Goal: Task Accomplishment & Management: Complete application form

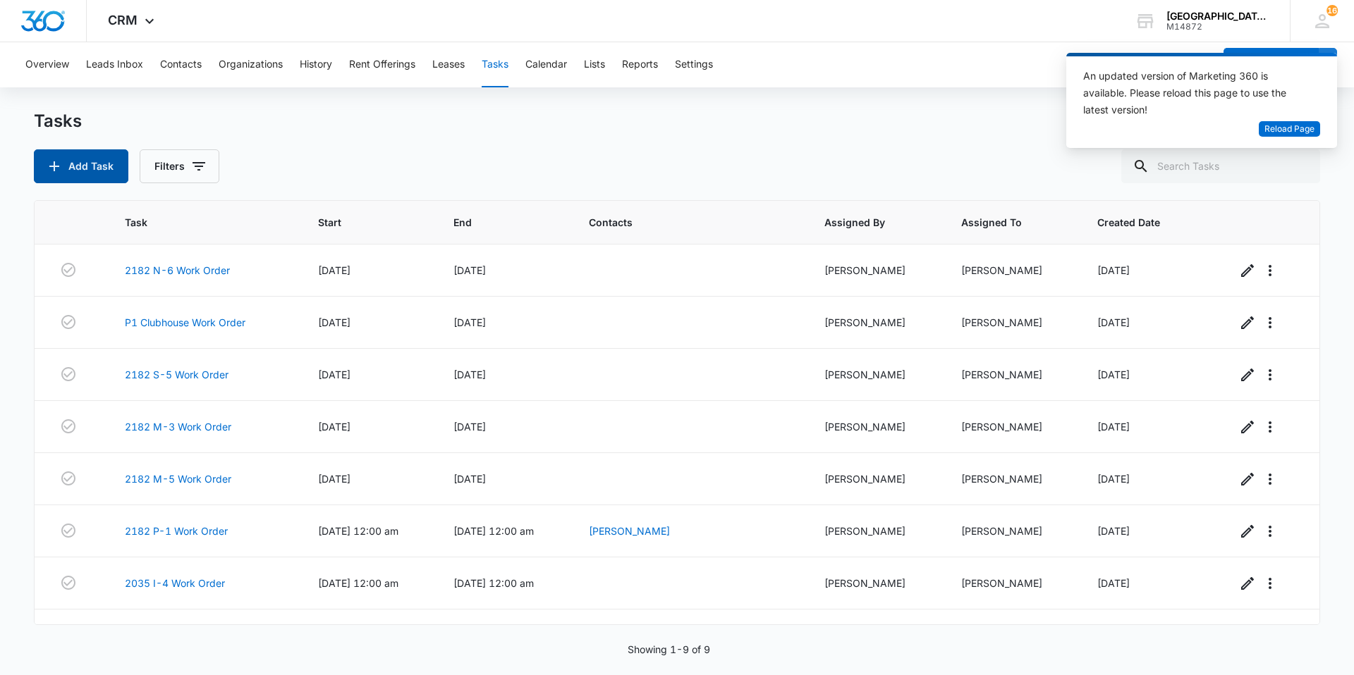
click at [111, 156] on button "Add Task" at bounding box center [81, 166] width 94 height 34
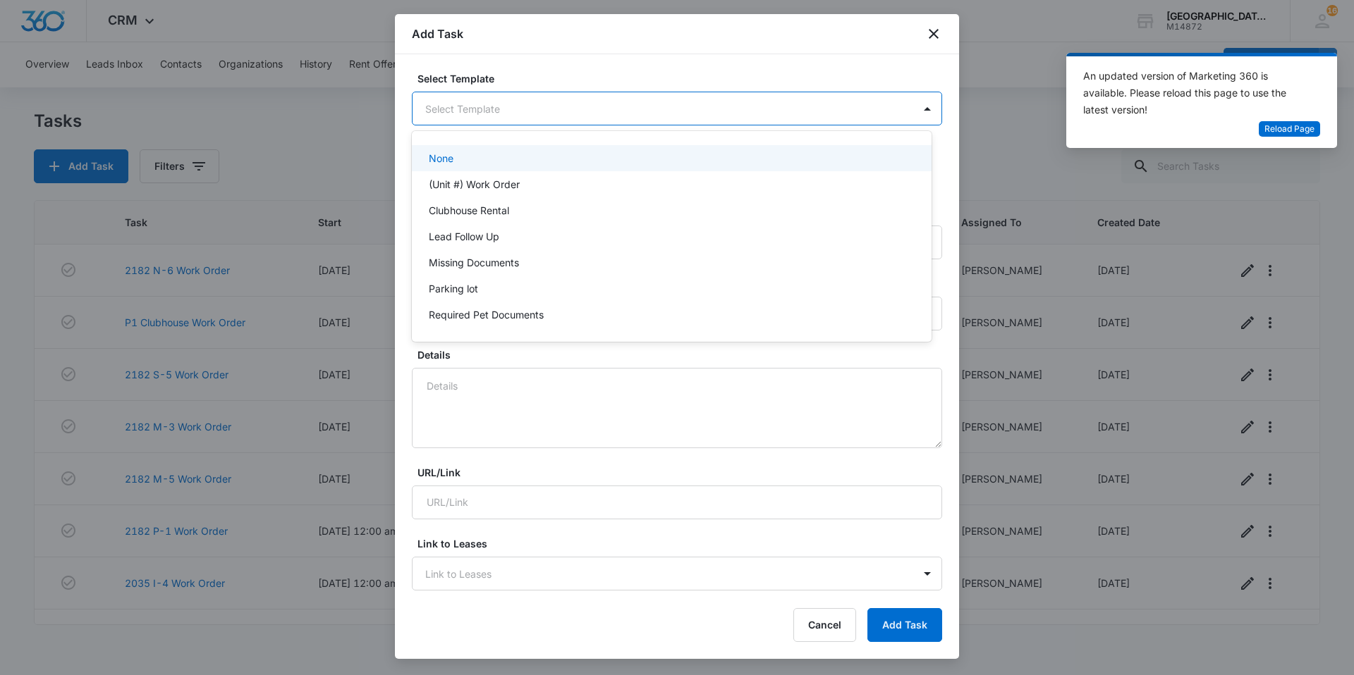
click at [535, 100] on body "CRM Apps Websites Forms CRM Email Social Content Ads Intelligence Files Brand S…" at bounding box center [677, 337] width 1354 height 675
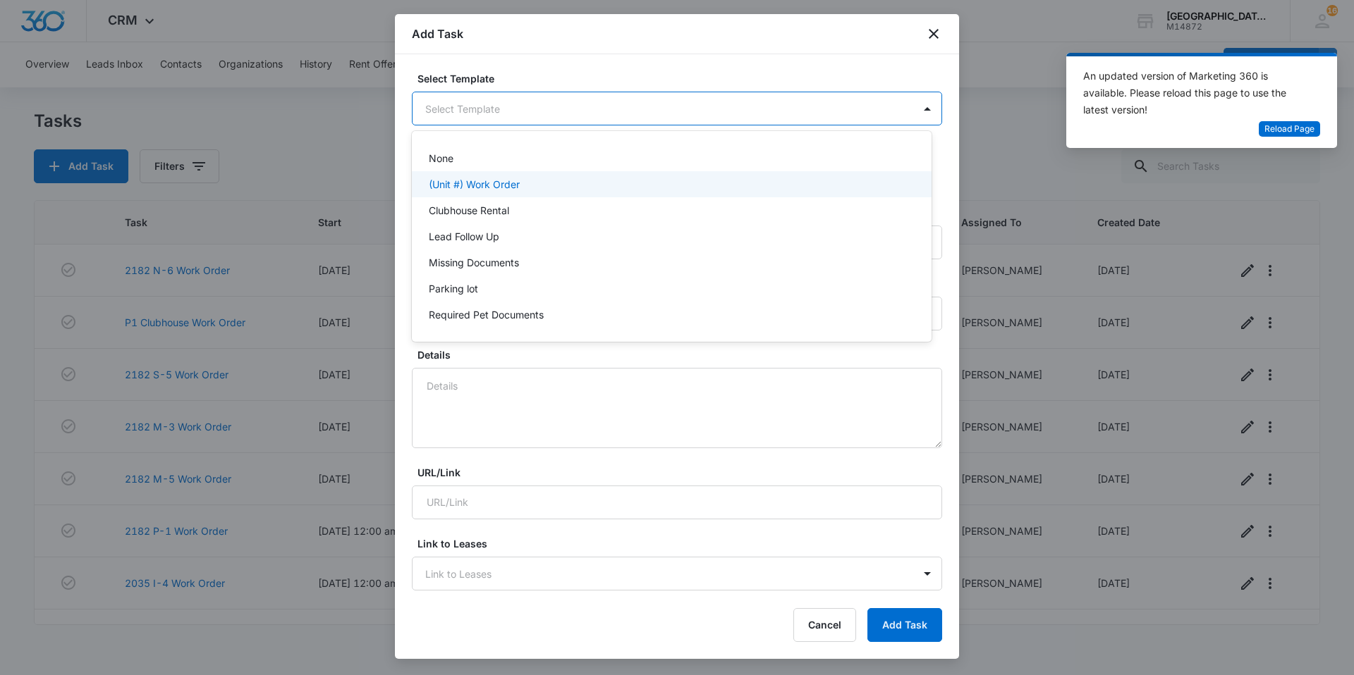
click at [508, 180] on p "(Unit #) Work Order" at bounding box center [474, 184] width 91 height 15
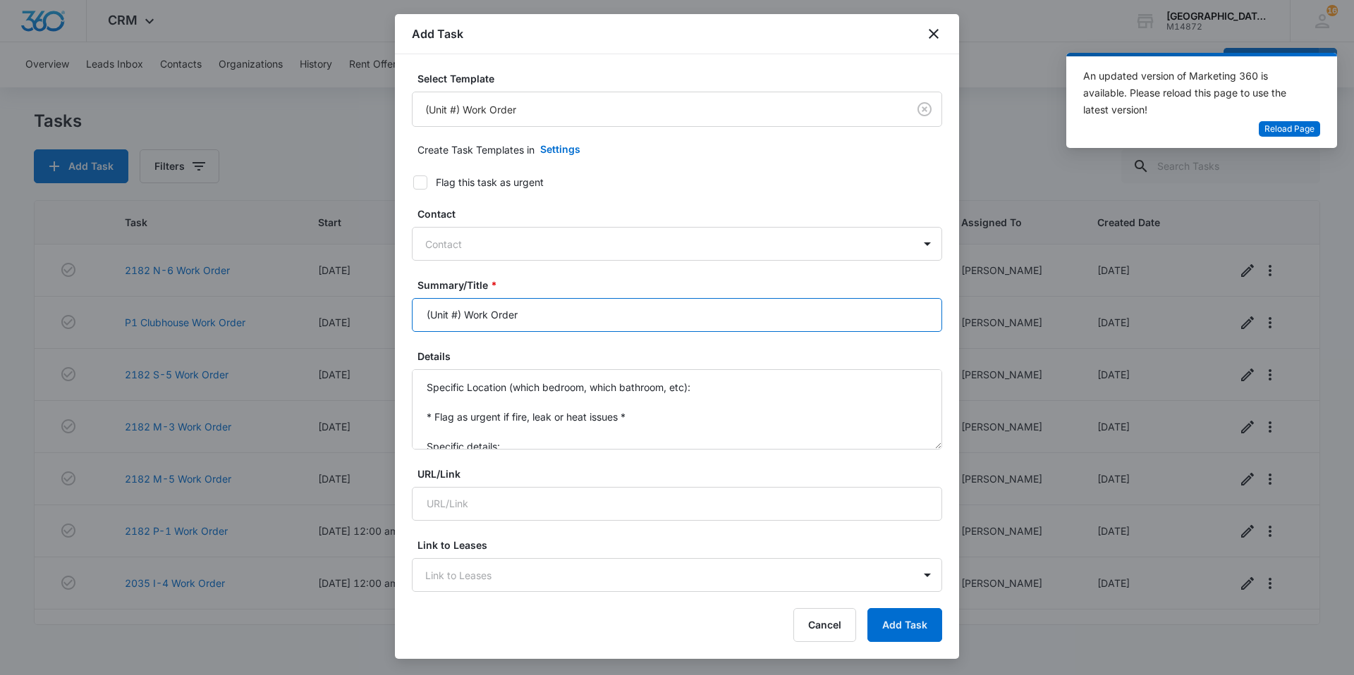
drag, startPoint x: 461, startPoint y: 319, endPoint x: 321, endPoint y: 323, distance: 140.3
click at [321, 323] on body "CRM Apps Websites Forms CRM Email Social Content Ads Intelligence Files Brand S…" at bounding box center [677, 337] width 1354 height 675
type input "2179 G5 Work Order"
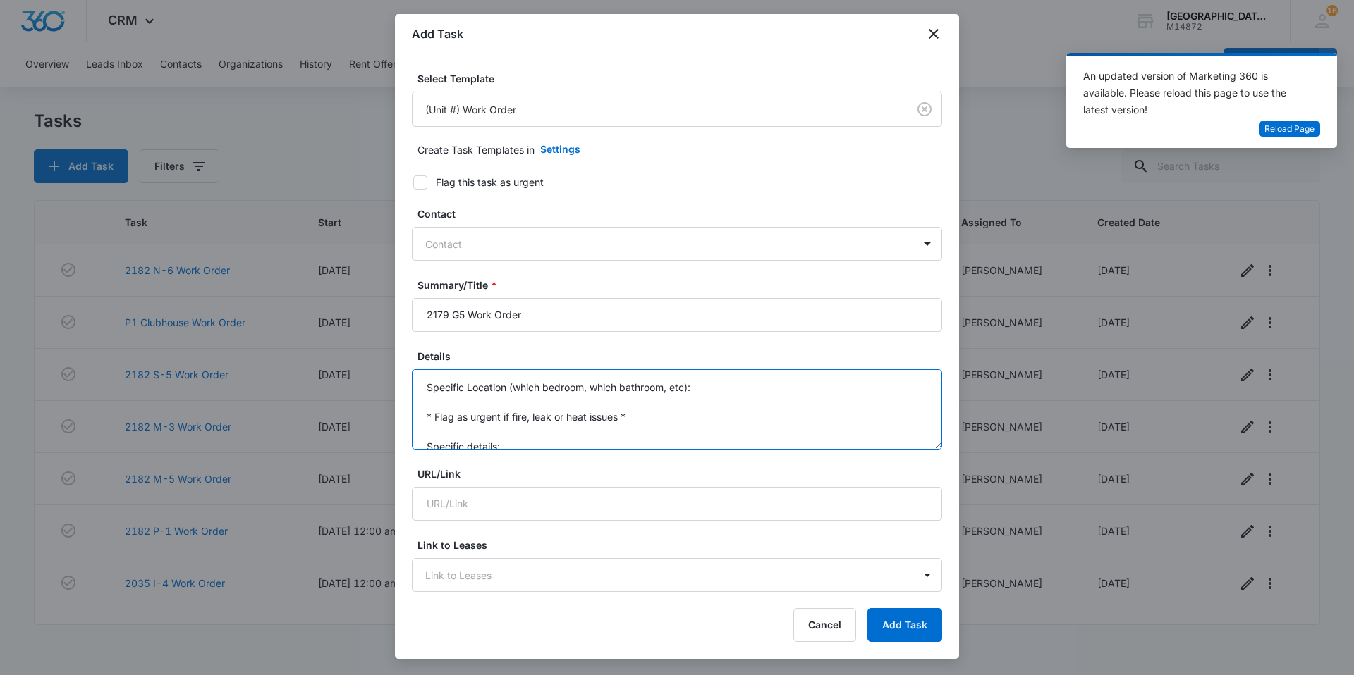
scroll to position [30, 0]
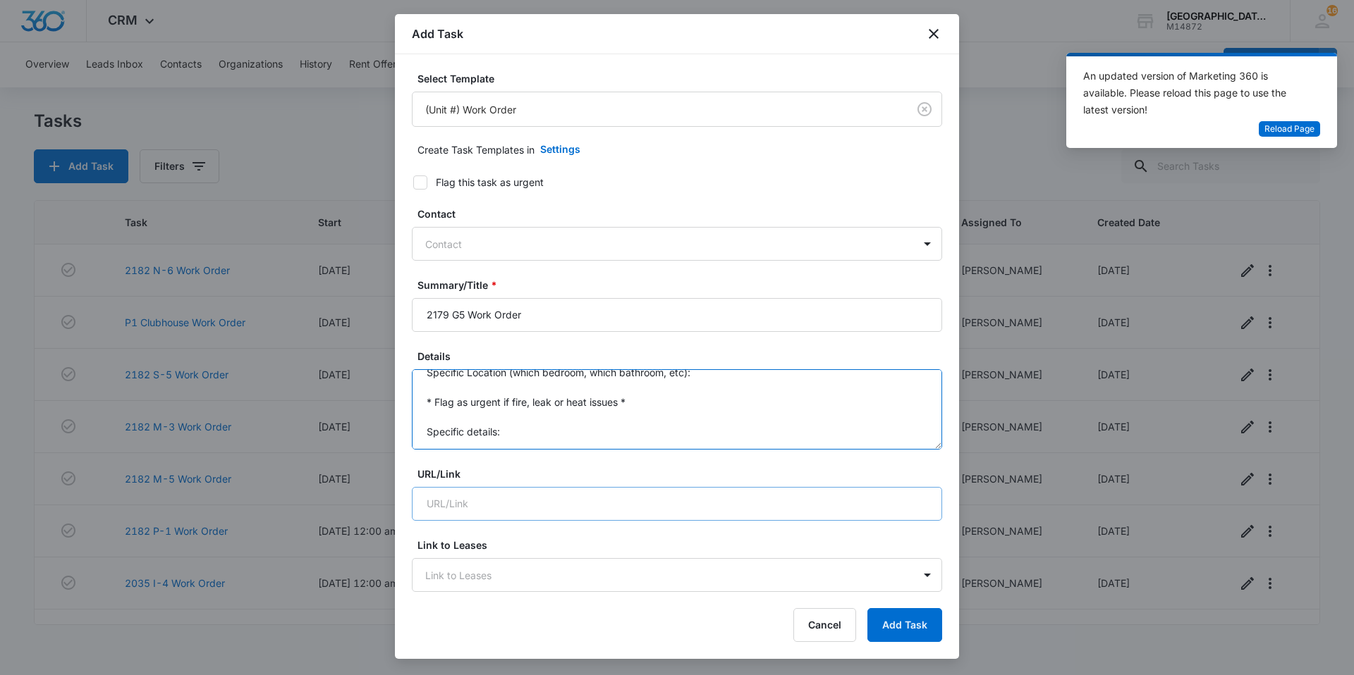
drag, startPoint x: 422, startPoint y: 379, endPoint x: 649, endPoint y: 491, distance: 252.2
click at [649, 491] on form "Select Template (Unit #) Work Order Create Task Templates in Settings Flag this…" at bounding box center [677, 687] width 530 height 1233
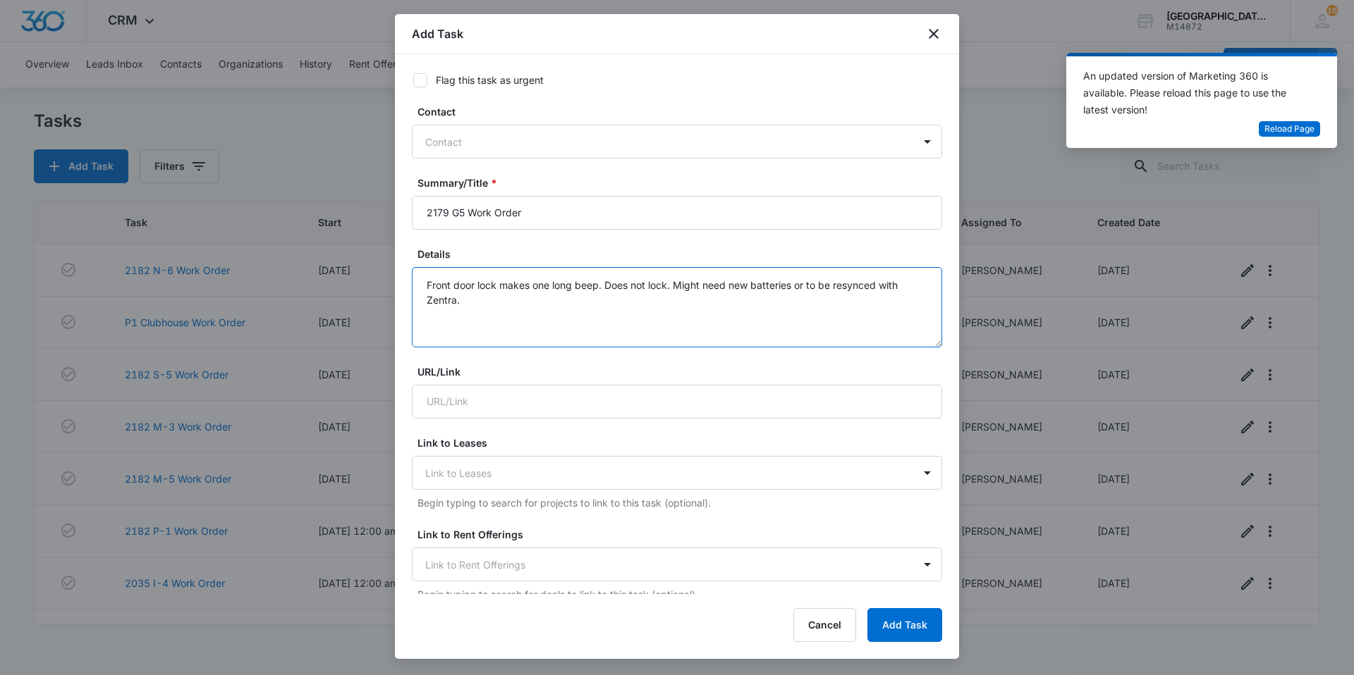
scroll to position [494, 0]
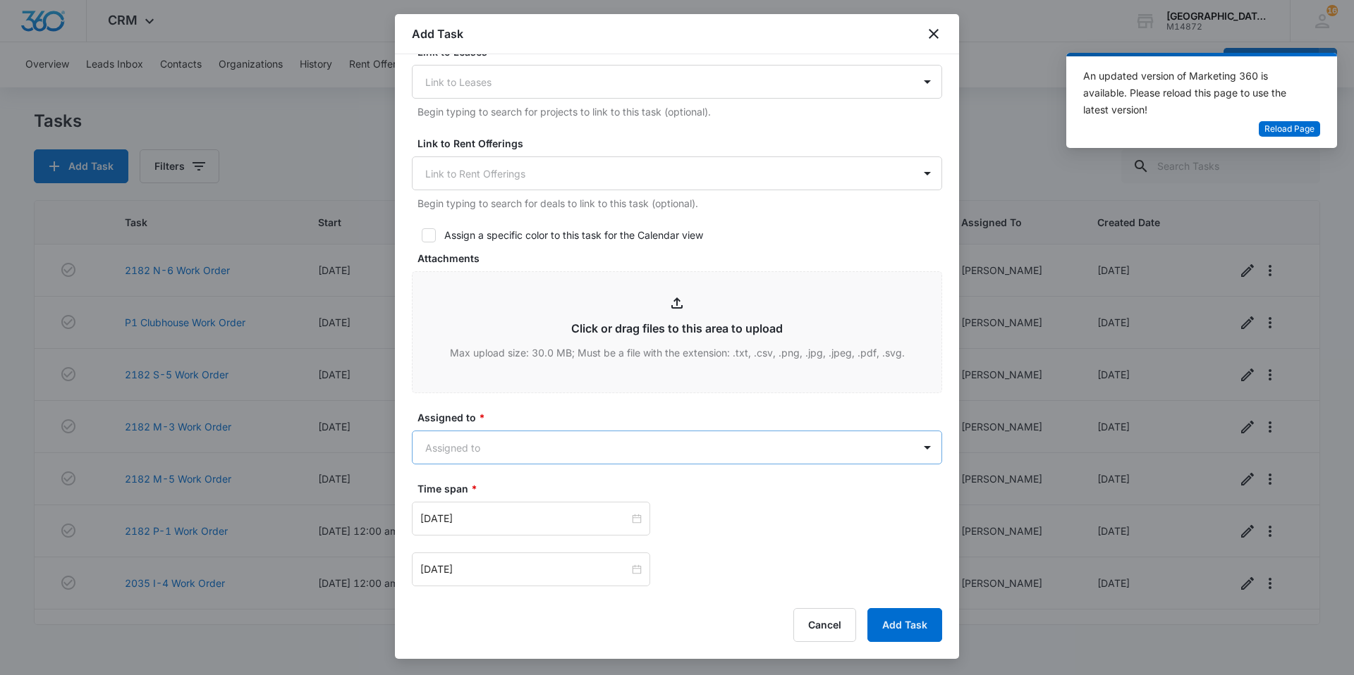
type textarea "Front door lock makes one long beep. Does not lock. Might need new batteries or…"
click at [572, 455] on body "CRM Apps Websites Forms CRM Email Social Content Ads Intelligence Files Brand S…" at bounding box center [677, 337] width 1354 height 675
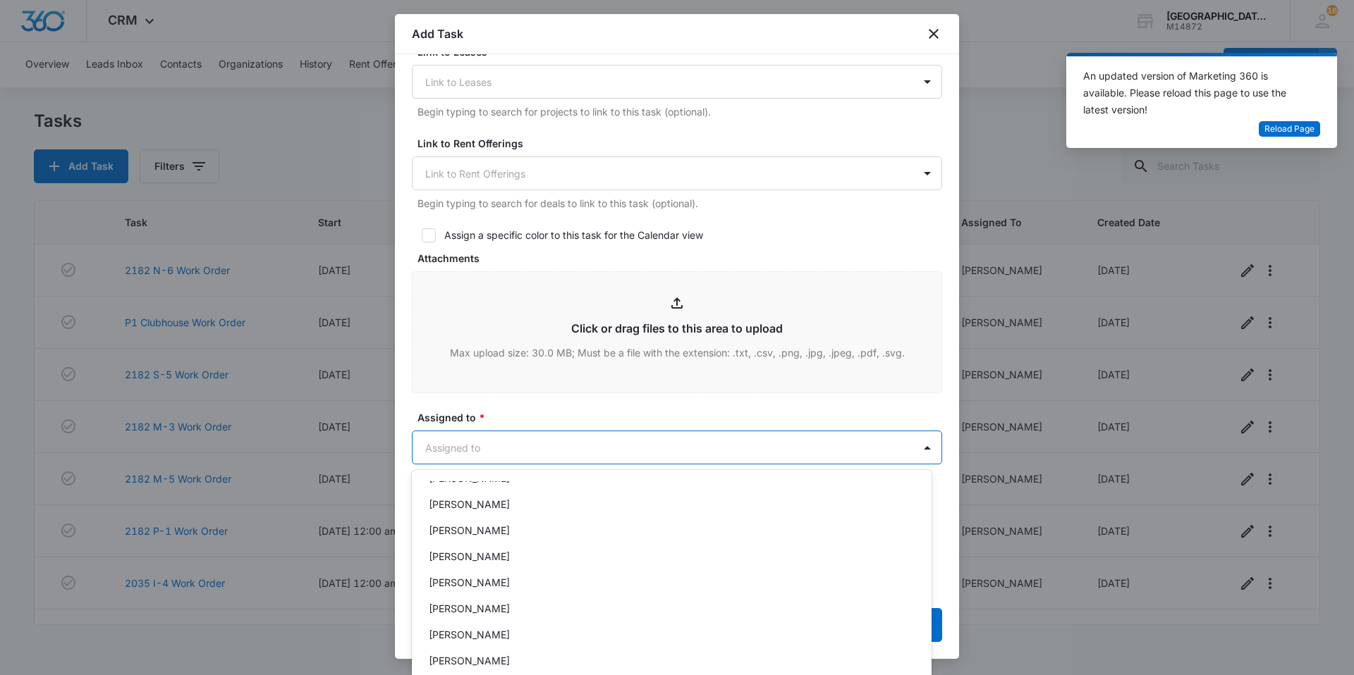
scroll to position [141, 0]
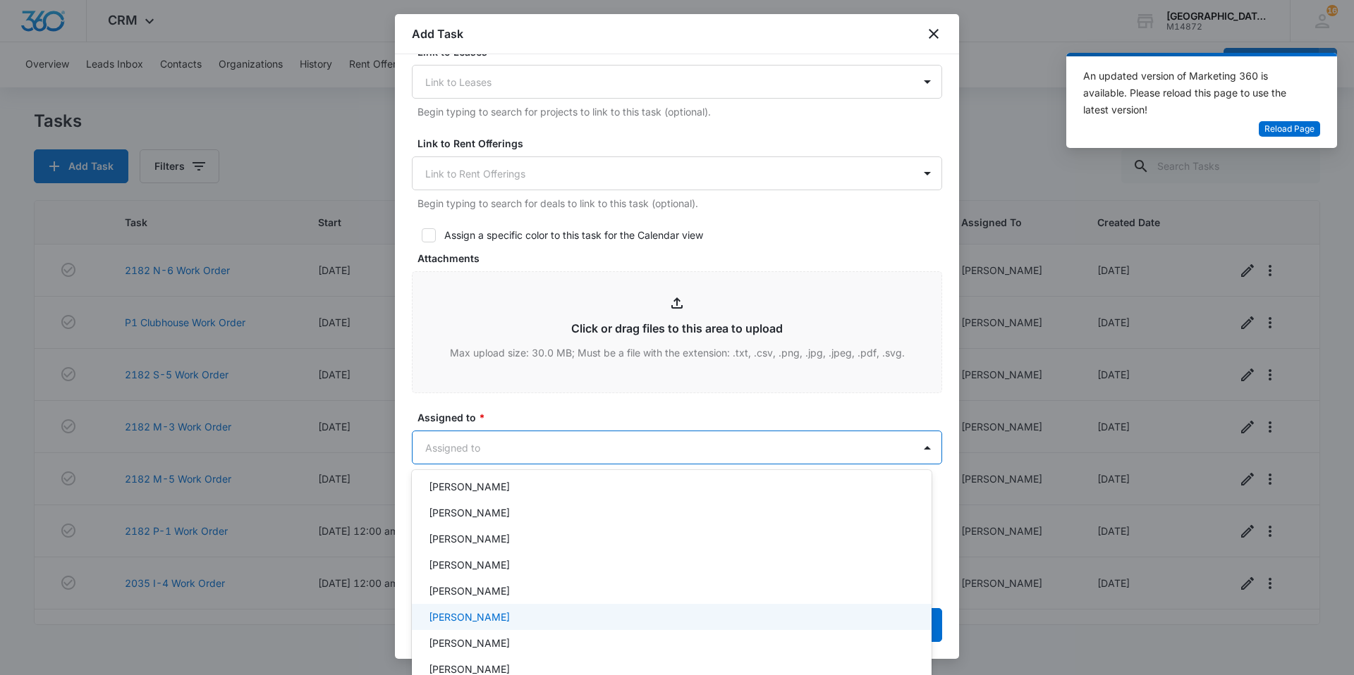
click at [506, 613] on div "[PERSON_NAME]" at bounding box center [670, 617] width 483 height 15
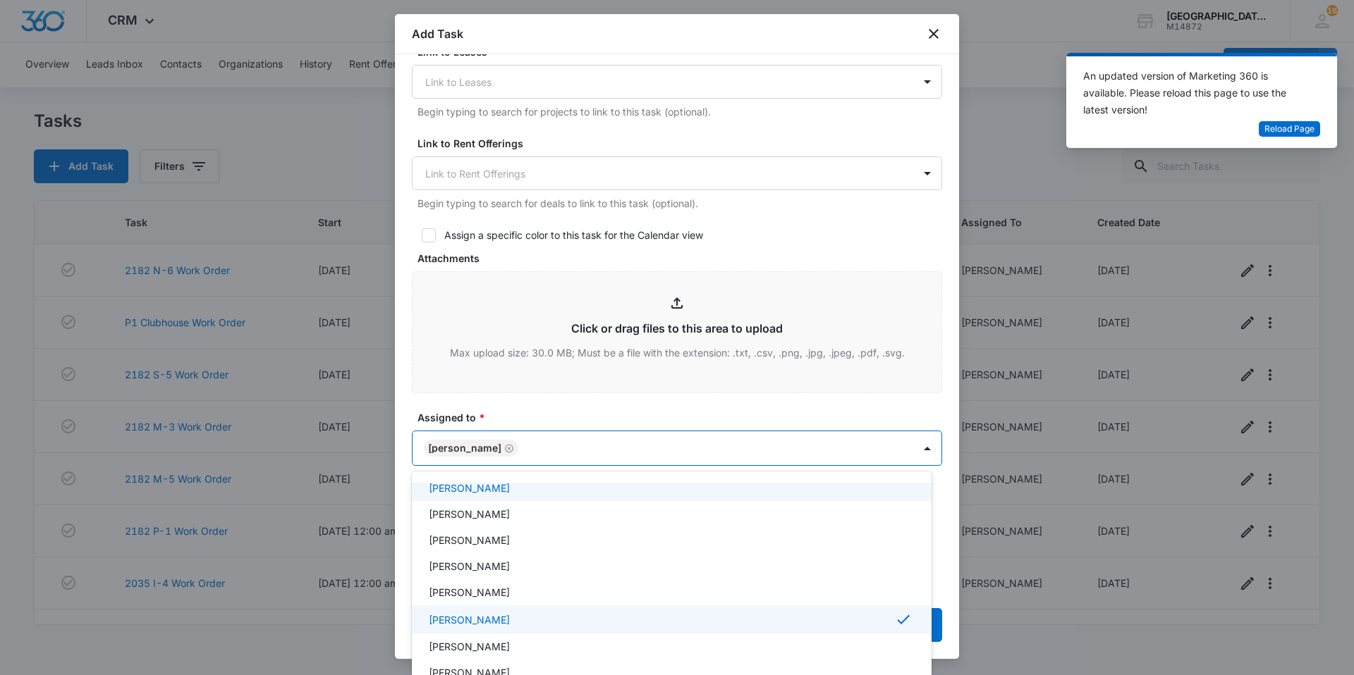
click at [574, 436] on div at bounding box center [677, 337] width 1354 height 675
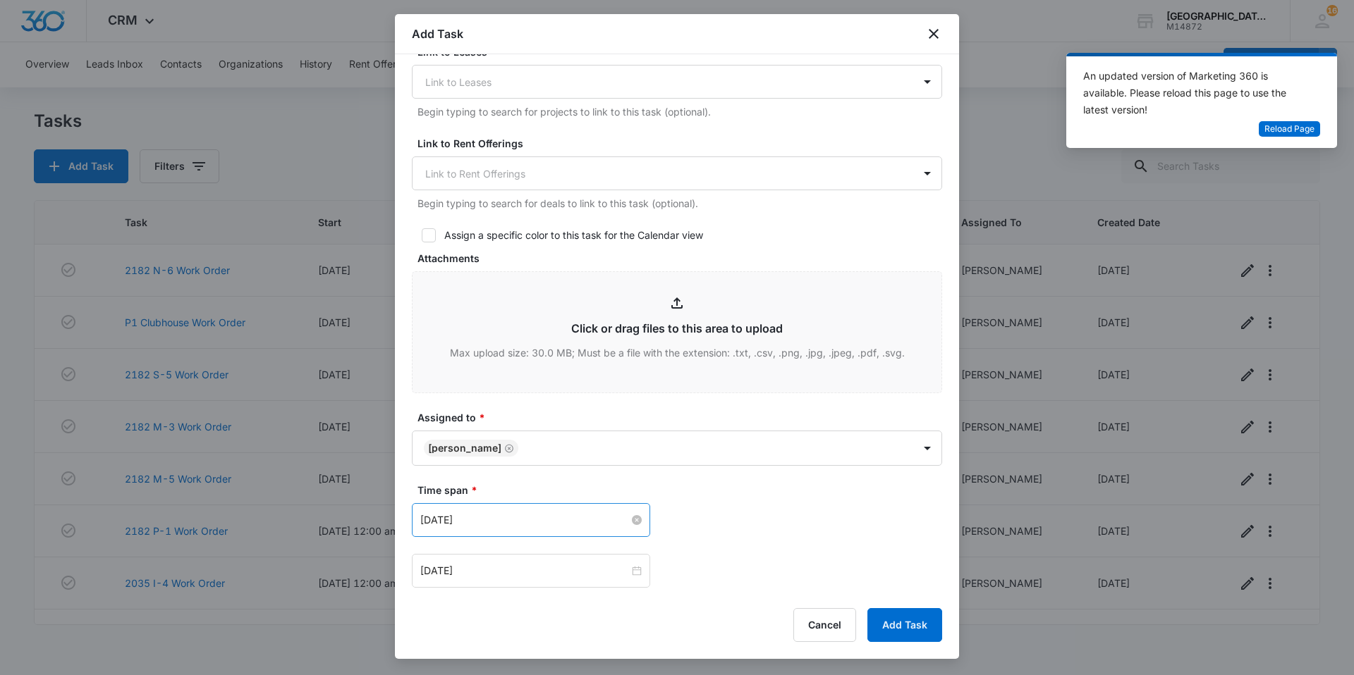
click at [524, 515] on input "[DATE]" at bounding box center [524, 521] width 209 height 16
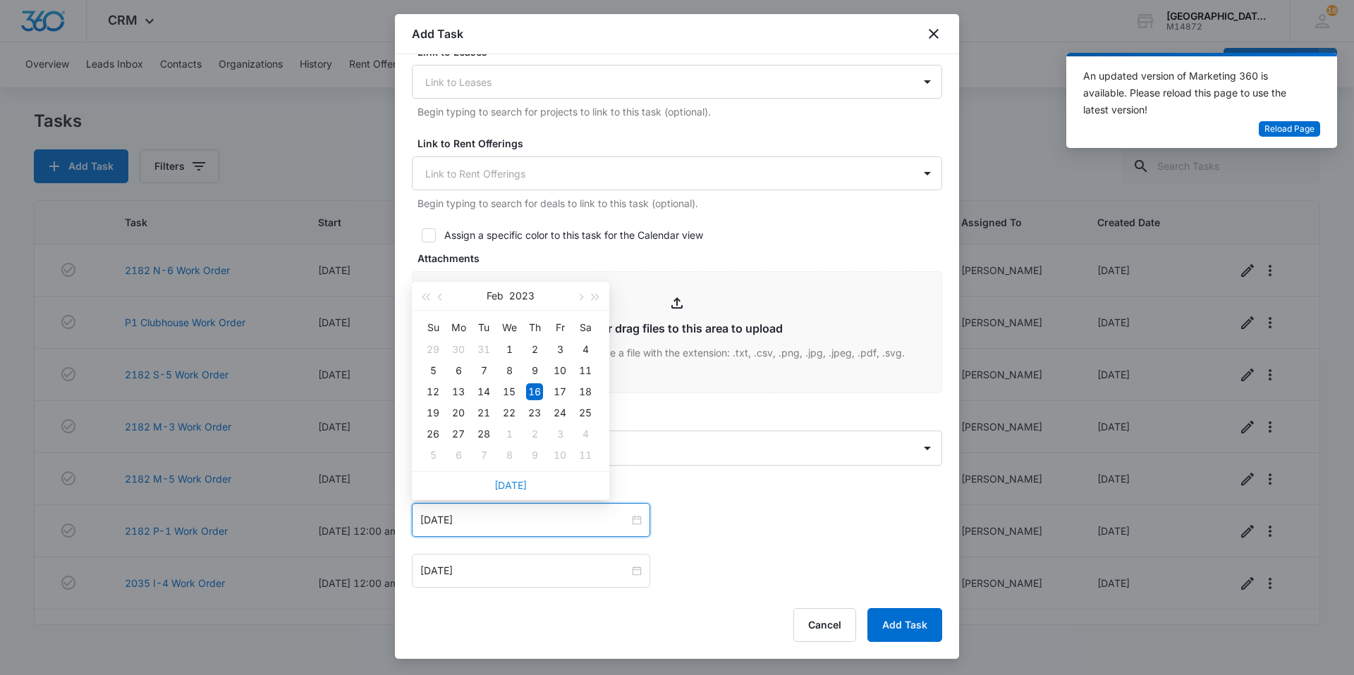
click at [506, 484] on link "[DATE]" at bounding box center [510, 485] width 32 height 12
type input "[DATE]"
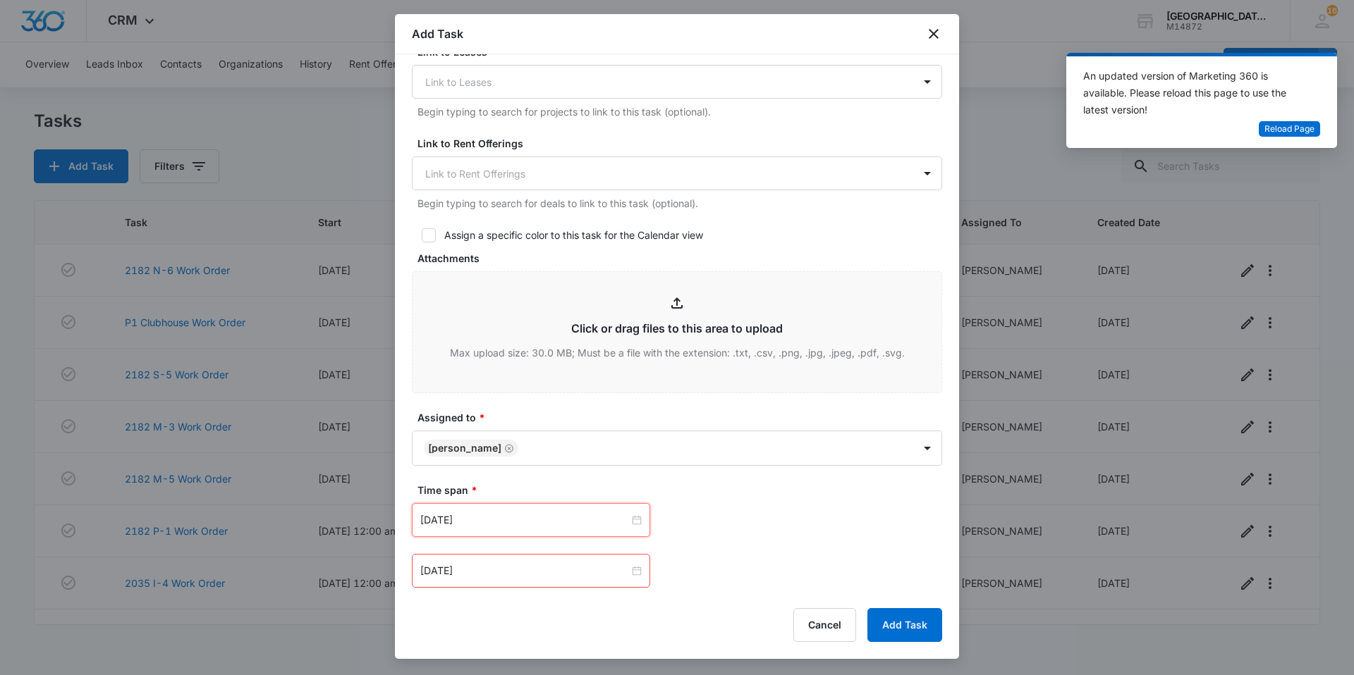
click at [518, 583] on div "[DATE]" at bounding box center [531, 571] width 238 height 34
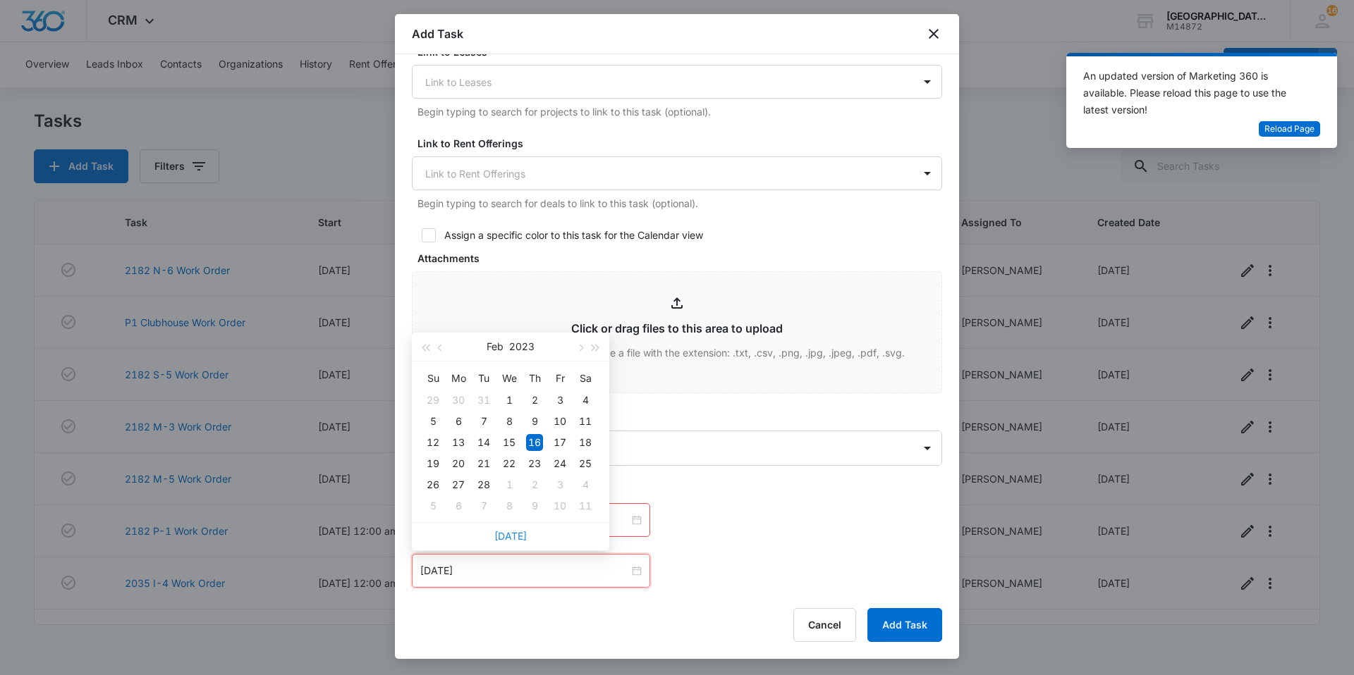
click at [515, 539] on link "[DATE]" at bounding box center [510, 536] width 32 height 12
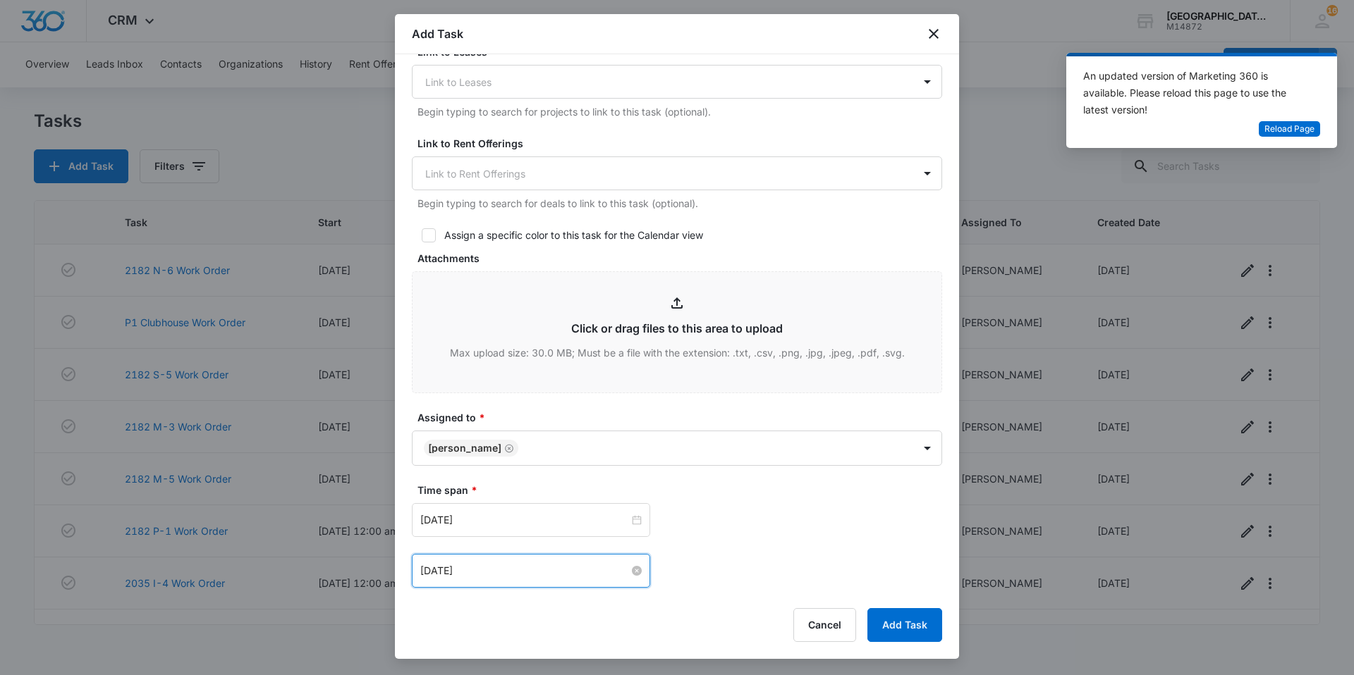
click at [527, 569] on input "[DATE]" at bounding box center [524, 571] width 209 height 16
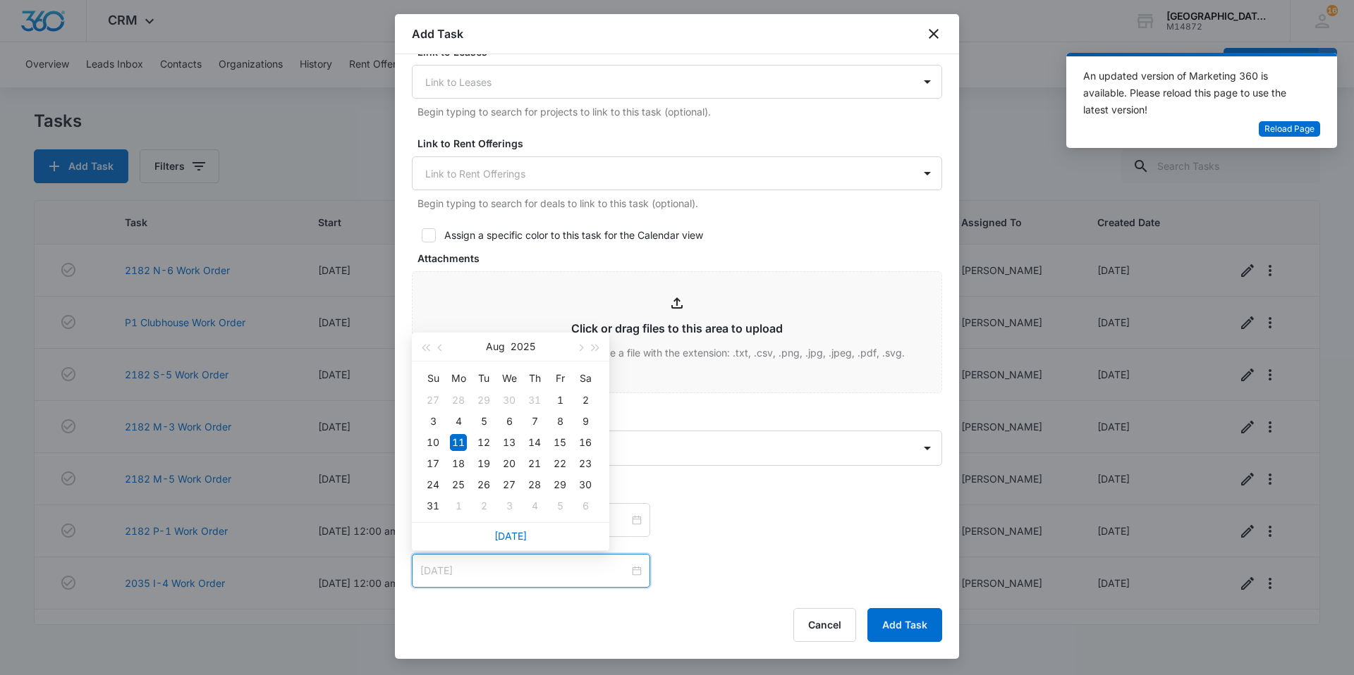
type input "[DATE]"
click at [462, 442] on div "11" at bounding box center [458, 442] width 17 height 17
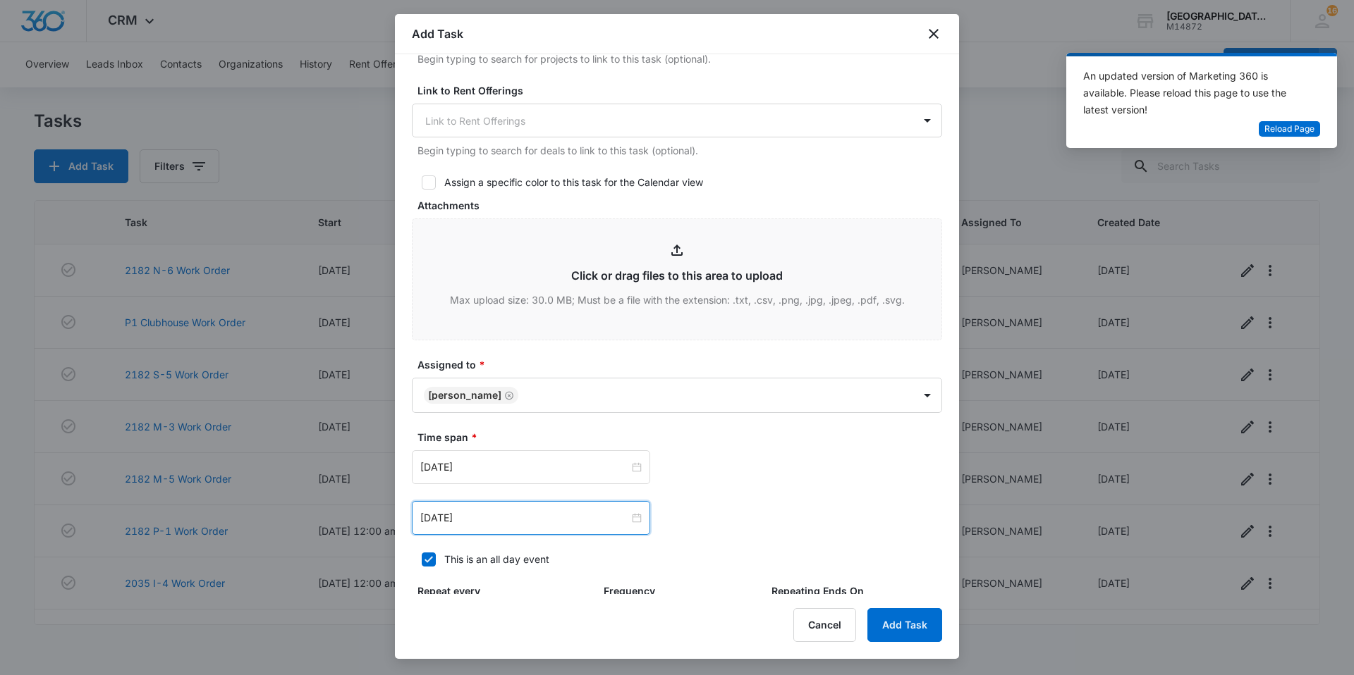
scroll to position [564, 0]
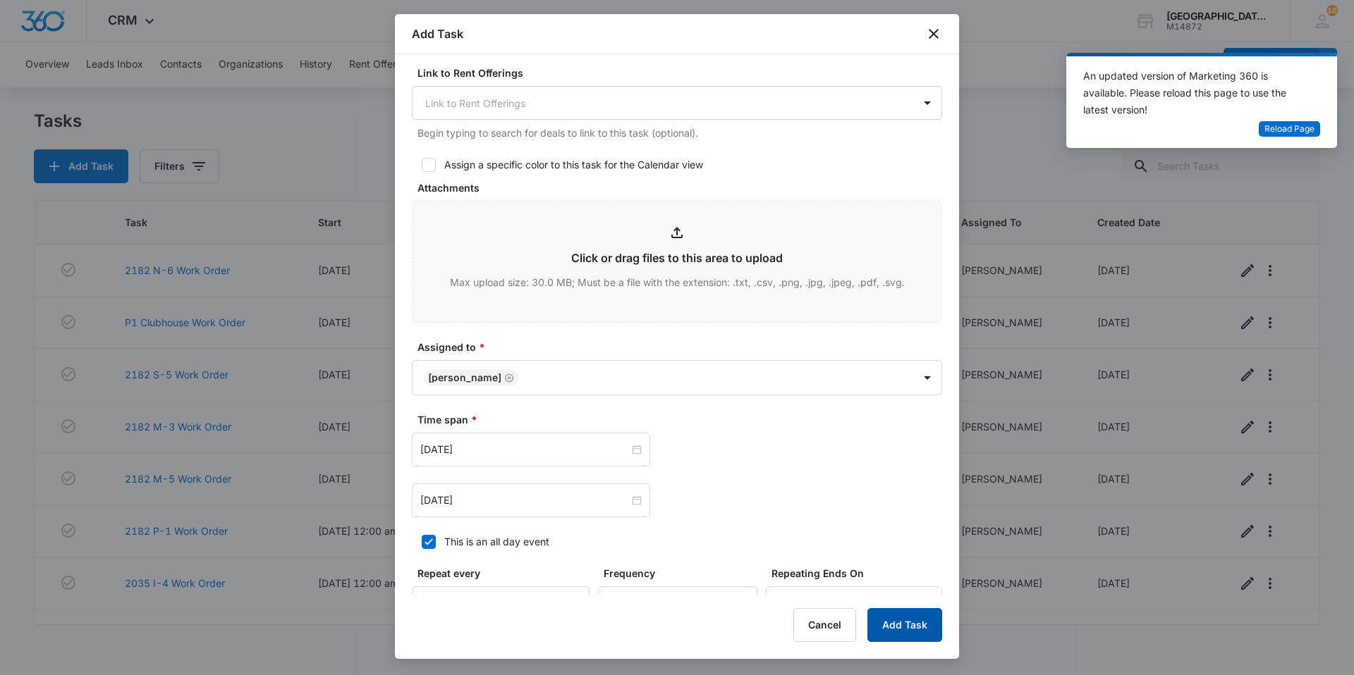
click at [938, 625] on button "Add Task" at bounding box center [904, 625] width 75 height 34
